Goal: Find specific page/section: Find specific page/section

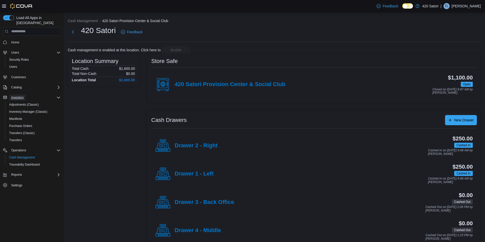
click at [18, 96] on span "Inventory" at bounding box center [17, 98] width 12 height 4
click at [17, 85] on span "Catalog" at bounding box center [16, 87] width 10 height 4
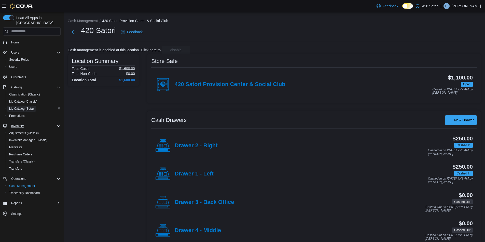
click at [19, 107] on span "My Catalog (Beta)" at bounding box center [21, 109] width 25 height 4
